Goal: Task Accomplishment & Management: Manage account settings

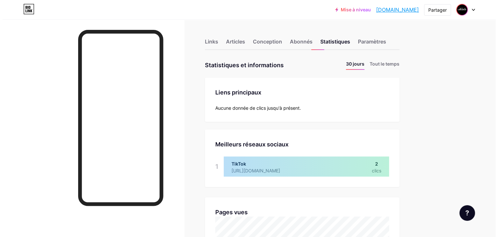
scroll to position [237, 493]
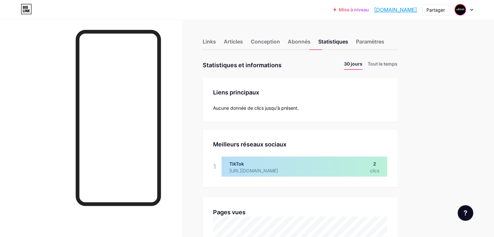
click at [462, 13] on img at bounding box center [460, 10] width 10 height 10
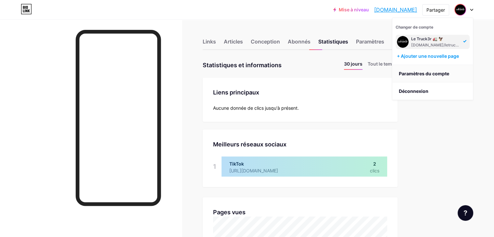
click at [421, 71] on font "Paramètres du compte" at bounding box center [423, 74] width 50 height 6
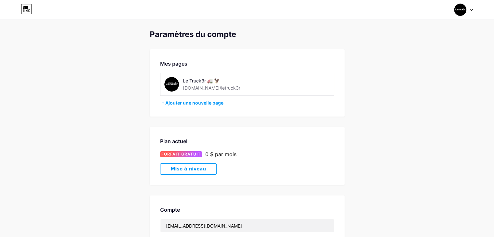
click at [207, 83] on div "Le Truck3r 🚛 🦅" at bounding box center [229, 80] width 92 height 7
click at [204, 80] on font "Le Truck3r 🚛 🦅" at bounding box center [201, 81] width 37 height 6
click at [210, 81] on font "Le Truck3r 🚛 🦅" at bounding box center [201, 81] width 37 height 6
drag, startPoint x: 210, startPoint y: 81, endPoint x: 213, endPoint y: 81, distance: 3.9
click at [210, 81] on font "Le Truck3r 🚛 🦅" at bounding box center [201, 81] width 37 height 6
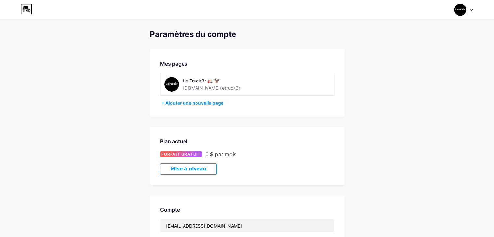
click at [221, 80] on div "Le Truck3r 🚛 🦅" at bounding box center [229, 80] width 92 height 7
drag, startPoint x: 221, startPoint y: 80, endPoint x: 187, endPoint y: 78, distance: 34.2
click at [187, 78] on div "Le Truck3r 🚛 🦅" at bounding box center [229, 80] width 92 height 7
click at [238, 100] on div "+ Ajouter une nouvelle page" at bounding box center [247, 103] width 173 height 6
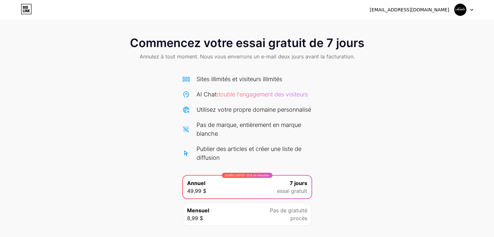
click at [458, 10] on img at bounding box center [460, 10] width 12 height 12
click at [424, 8] on font "saadibechir23@gmail.com" at bounding box center [408, 9] width 79 height 5
click at [24, 8] on icon at bounding box center [24, 7] width 2 height 3
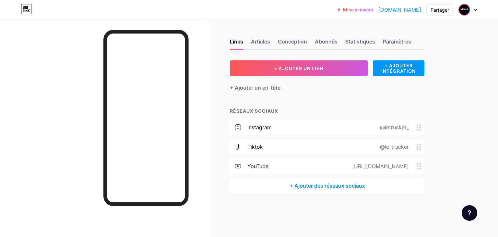
click at [468, 8] on img at bounding box center [464, 10] width 10 height 10
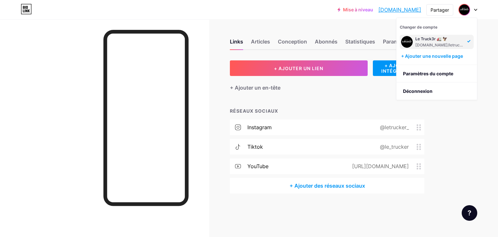
click at [421, 43] on font "[DOMAIN_NAME]/letruck3r" at bounding box center [441, 45] width 51 height 5
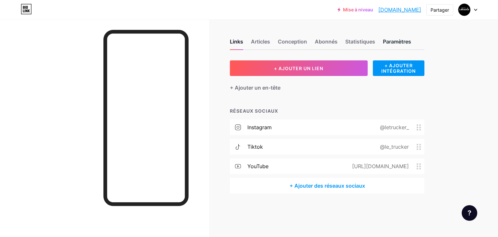
click at [390, 43] on font "Paramètres" at bounding box center [397, 41] width 28 height 6
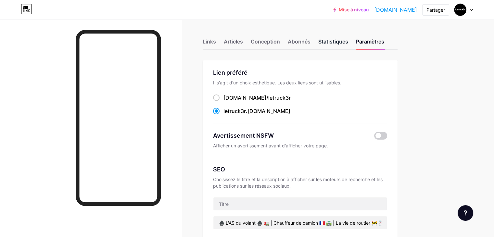
click at [348, 44] on font "Statistiques" at bounding box center [333, 41] width 30 height 6
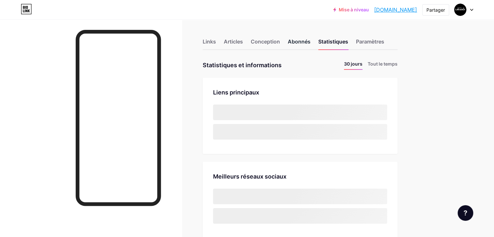
click at [310, 39] on font "Abonnés" at bounding box center [298, 41] width 23 height 6
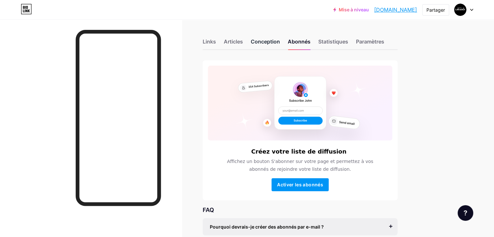
click at [280, 40] on font "Conception" at bounding box center [264, 41] width 29 height 6
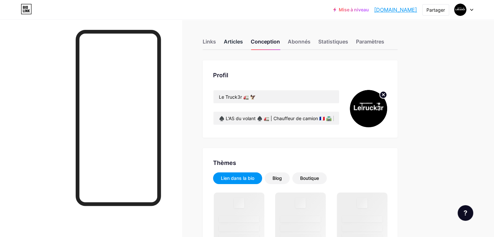
click at [243, 42] on font "Articles" at bounding box center [233, 41] width 19 height 6
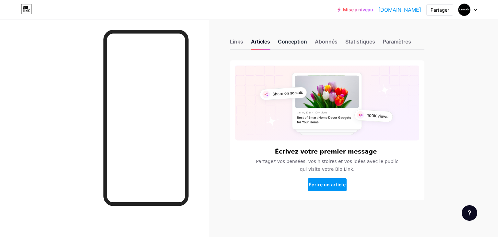
click at [296, 45] on div "Conception" at bounding box center [292, 44] width 29 height 12
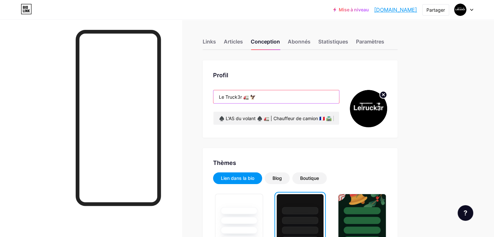
click at [269, 100] on input "Le Truck3r 🚛 🦅" at bounding box center [276, 96] width 126 height 13
drag, startPoint x: 284, startPoint y: 96, endPoint x: 245, endPoint y: 95, distance: 39.6
click at [245, 95] on input "Le Truck3r 🚛 🦅" at bounding box center [276, 96] width 126 height 13
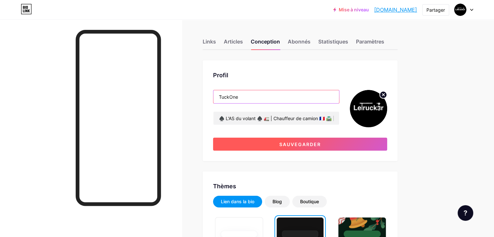
type input "TuckOne"
click at [328, 140] on button "Sauvegarder" at bounding box center [300, 144] width 174 height 13
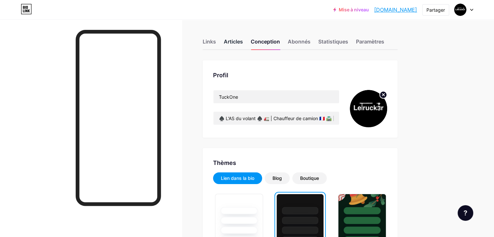
click at [243, 44] on font "Articles" at bounding box center [233, 41] width 19 height 6
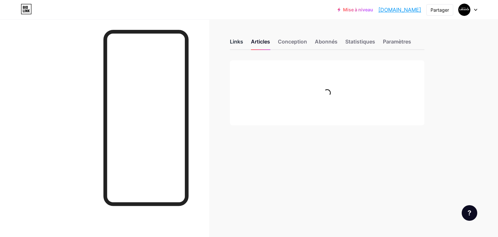
click at [236, 39] on font "Links" at bounding box center [236, 41] width 13 height 6
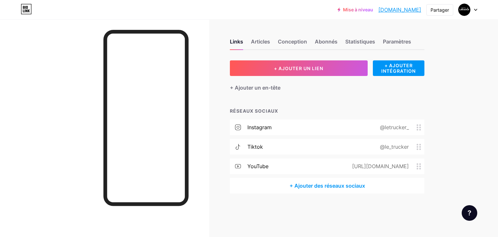
click at [402, 128] on font "@letrucker_" at bounding box center [394, 127] width 29 height 6
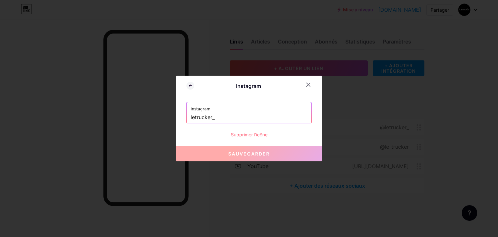
click at [221, 116] on input "letrucker_" at bounding box center [249, 117] width 117 height 11
paste input "truckone"
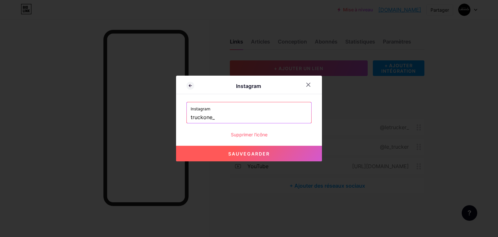
click at [240, 153] on font "Sauvegarder" at bounding box center [249, 154] width 42 height 6
type input "[URL][DOMAIN_NAME]"
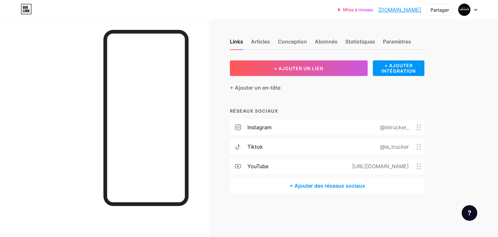
click at [395, 126] on font "@letrucker_" at bounding box center [394, 127] width 29 height 6
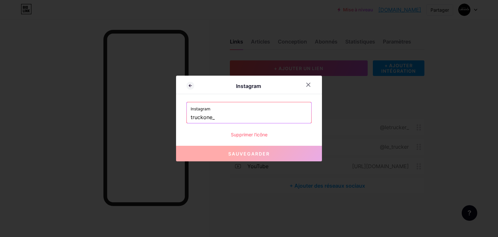
click at [228, 115] on input "truckone_" at bounding box center [249, 117] width 117 height 11
click at [237, 152] on font "Sauvegarder" at bounding box center [249, 154] width 42 height 6
drag, startPoint x: 308, startPoint y: 82, endPoint x: 305, endPoint y: 82, distance: 3.6
click at [308, 82] on icon at bounding box center [308, 84] width 5 height 5
